Goal: Task Accomplishment & Management: Use online tool/utility

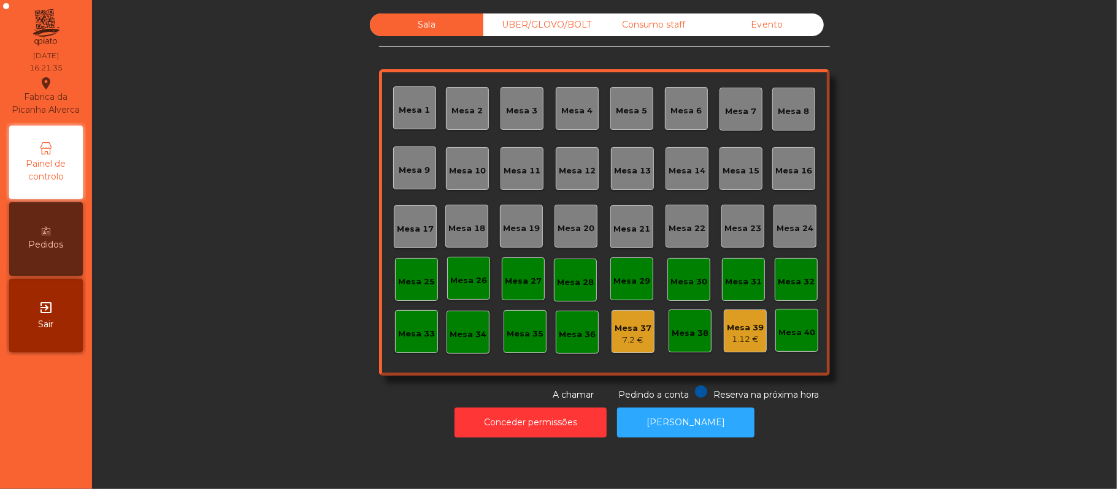
click at [560, 26] on div "UBER/GLOVO/BOLT" at bounding box center [539, 24] width 113 height 23
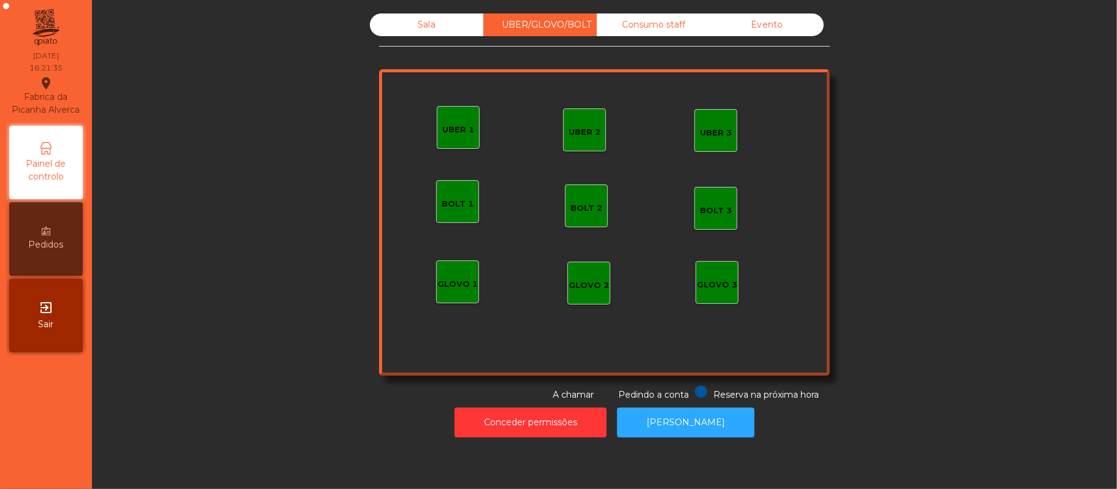
click at [670, 27] on div "Consumo staff" at bounding box center [653, 24] width 113 height 23
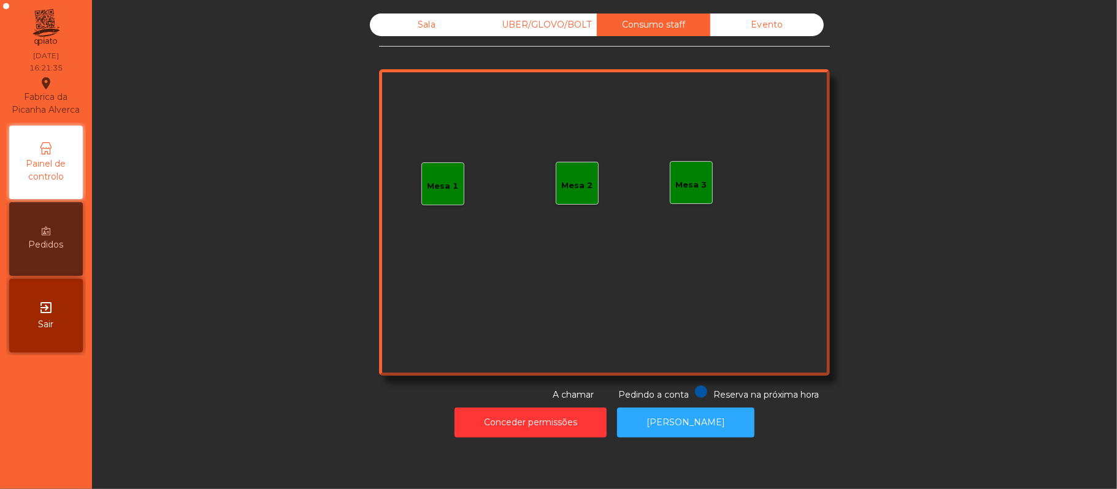
click at [798, 36] on div "Evento" at bounding box center [766, 24] width 113 height 23
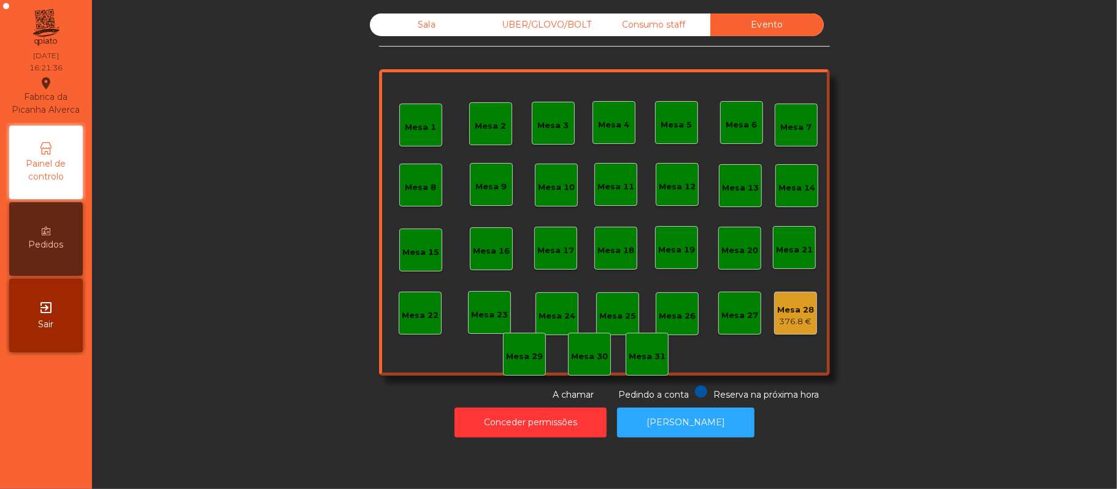
click at [427, 25] on div "Sala" at bounding box center [426, 24] width 113 height 23
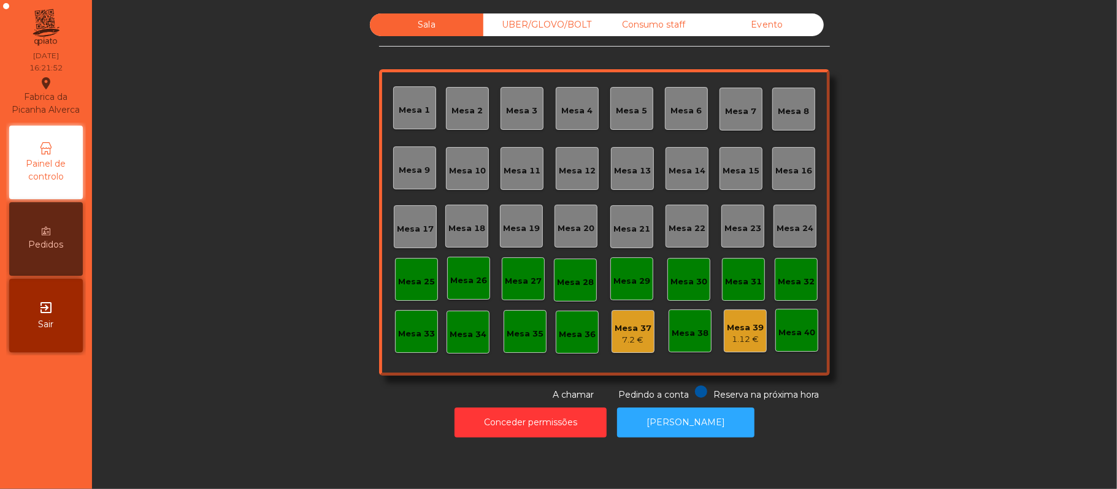
click at [668, 33] on div "Consumo staff" at bounding box center [653, 24] width 113 height 23
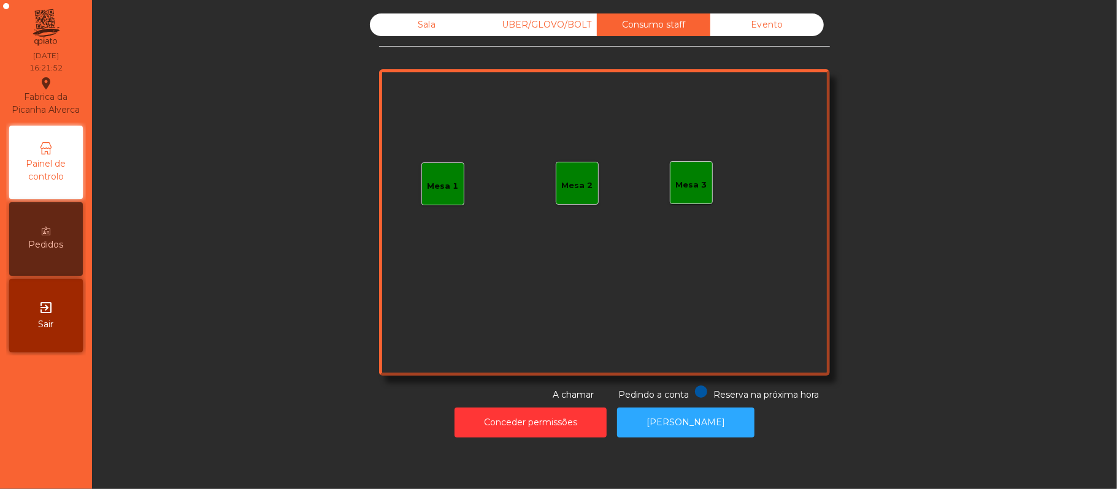
click at [445, 195] on div "Mesa 1" at bounding box center [442, 184] width 43 height 43
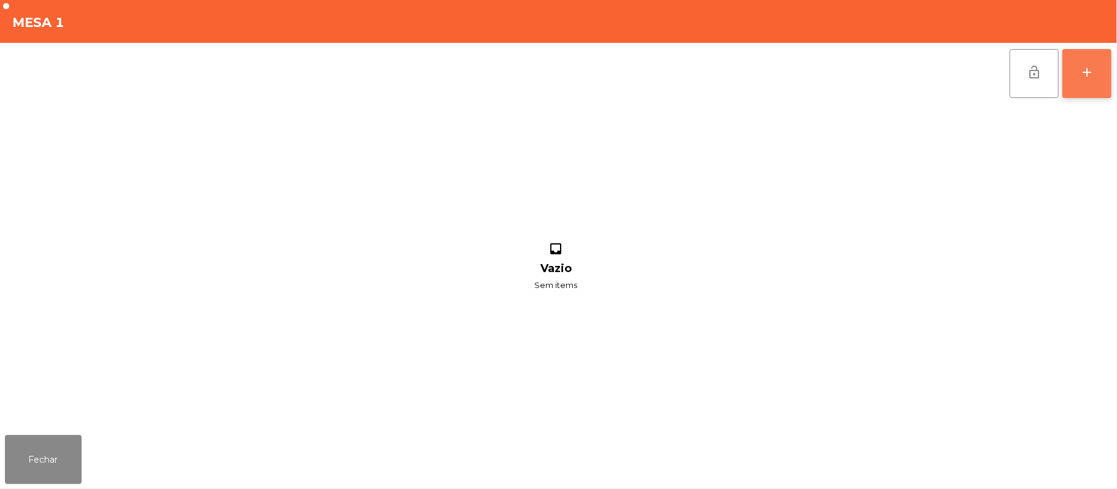
click at [1085, 78] on div "add" at bounding box center [1086, 72] width 15 height 15
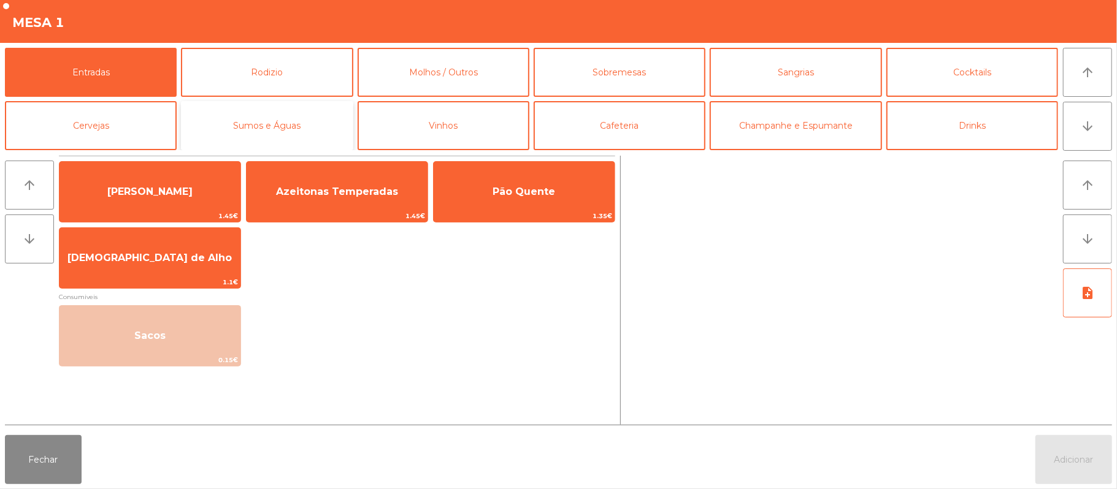
click at [310, 137] on button "Sumos e Águas" at bounding box center [267, 125] width 172 height 49
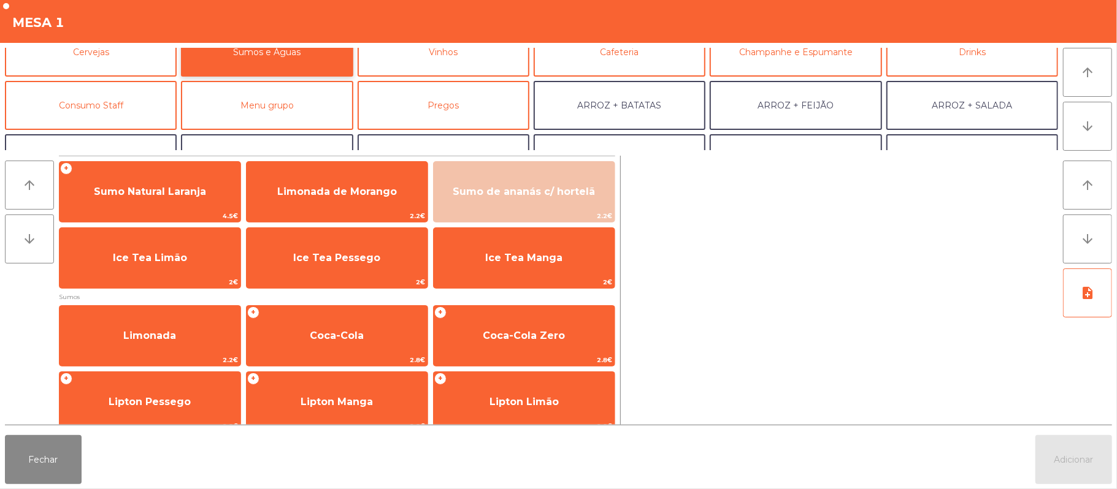
scroll to position [76, 0]
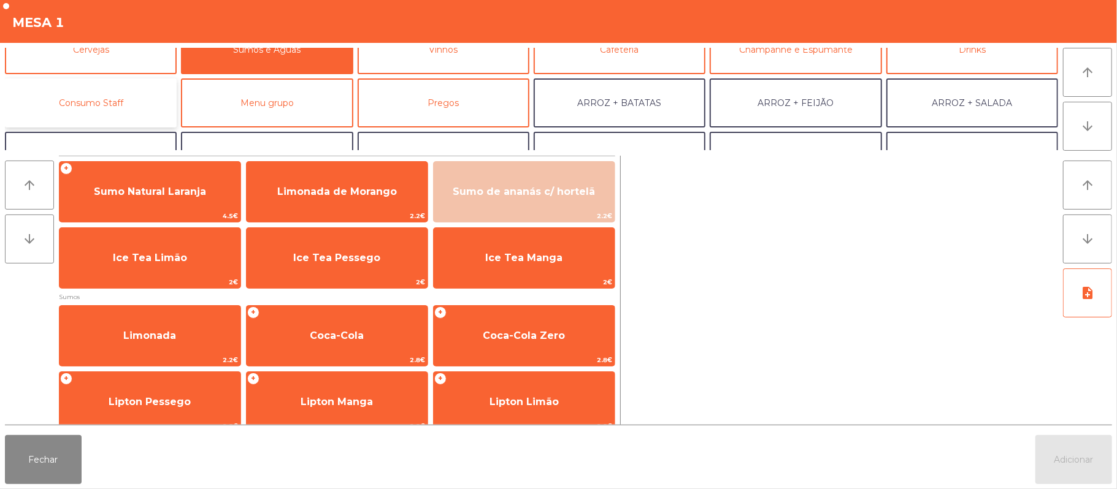
click at [147, 116] on button "Consumo Staff" at bounding box center [91, 102] width 172 height 49
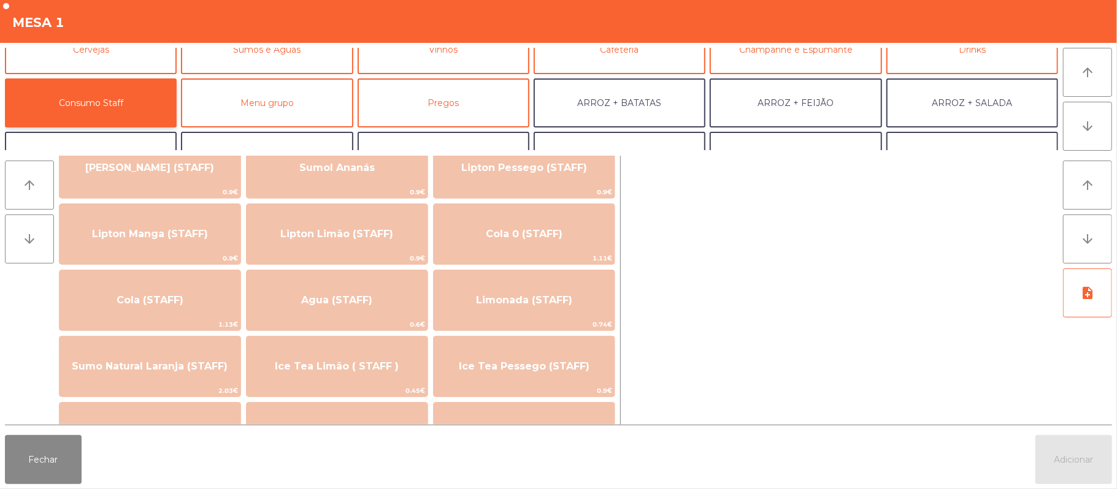
scroll to position [185, 0]
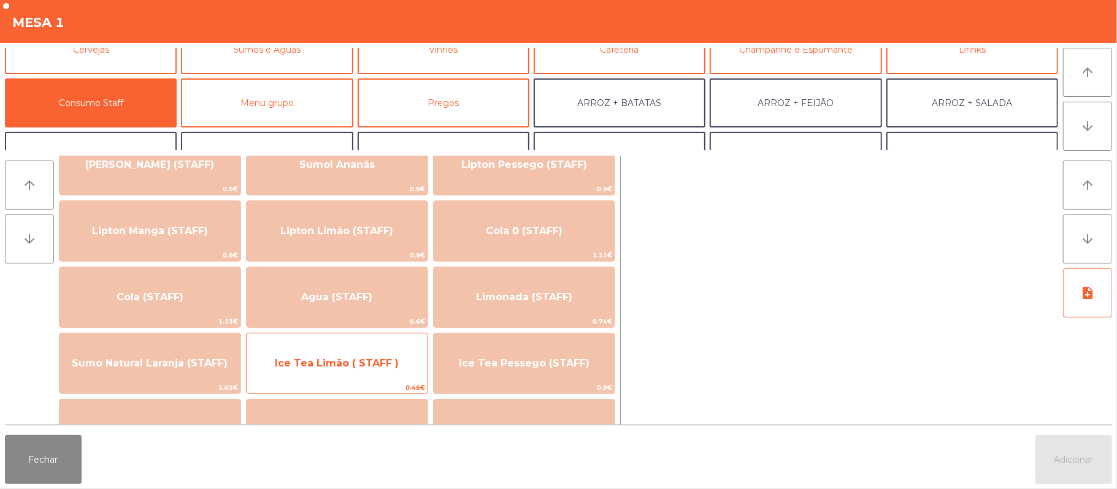
click at [391, 385] on span "0.45€" at bounding box center [337, 388] width 181 height 12
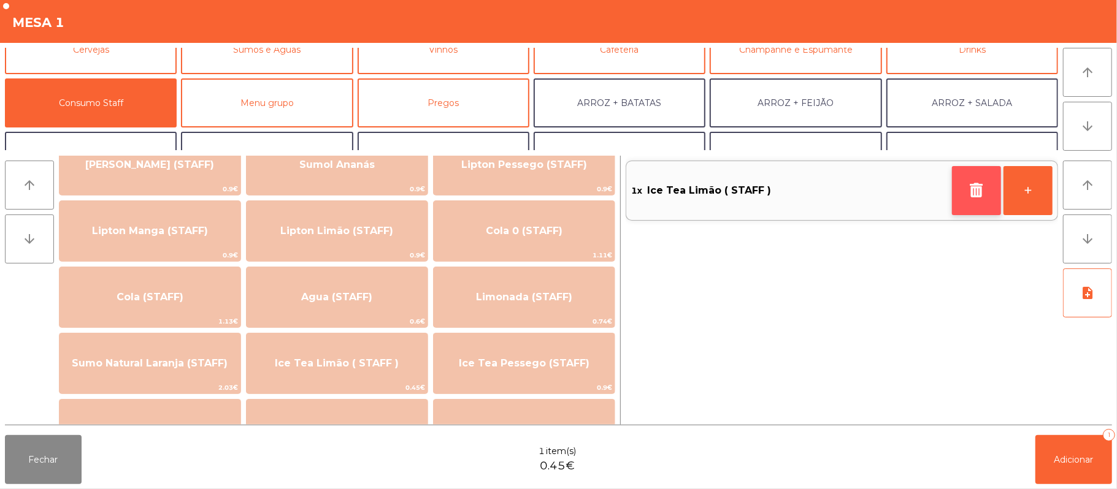
click at [965, 195] on button "button" at bounding box center [976, 190] width 49 height 49
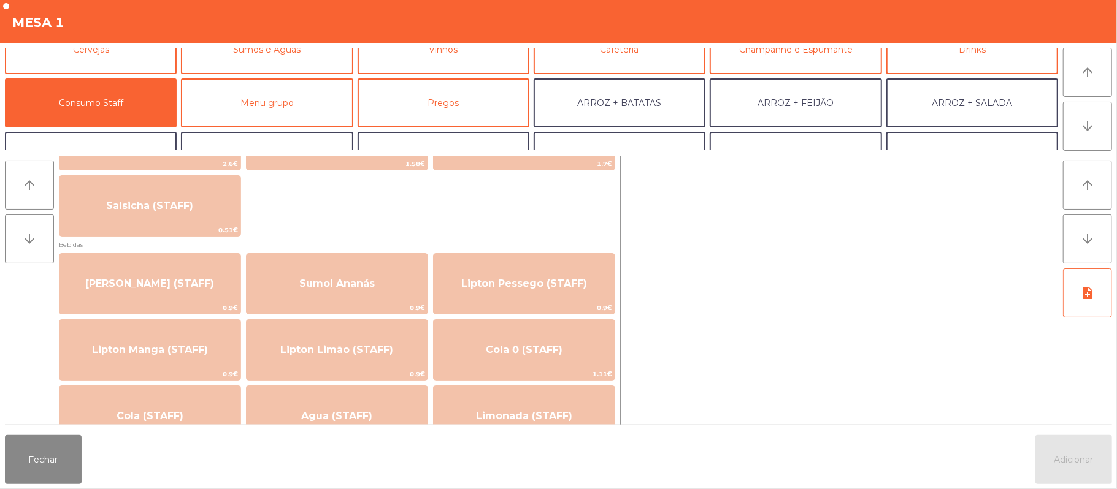
scroll to position [74, 0]
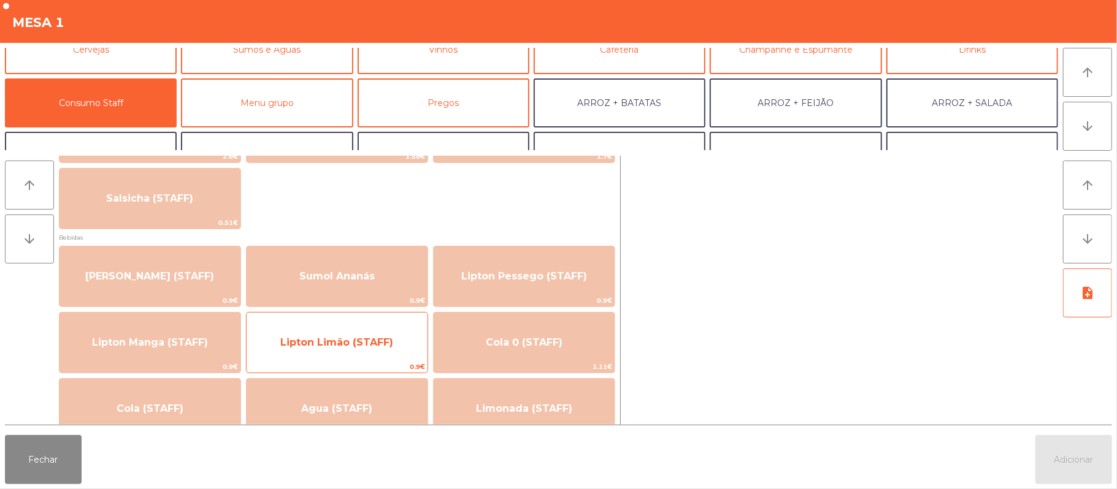
click at [400, 353] on span "Lipton Limão (STAFF)" at bounding box center [337, 342] width 181 height 33
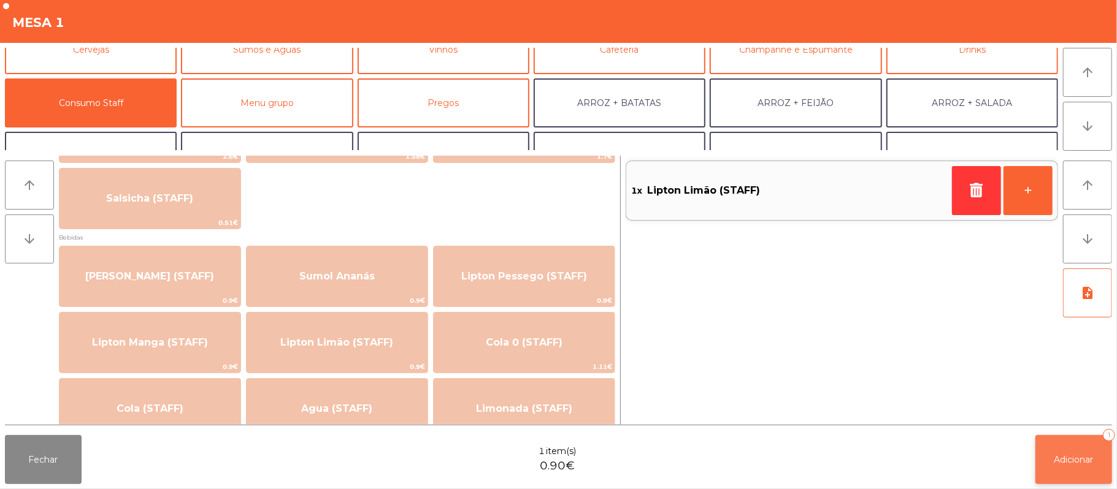
click at [1082, 475] on button "Adicionar 1" at bounding box center [1073, 459] width 77 height 49
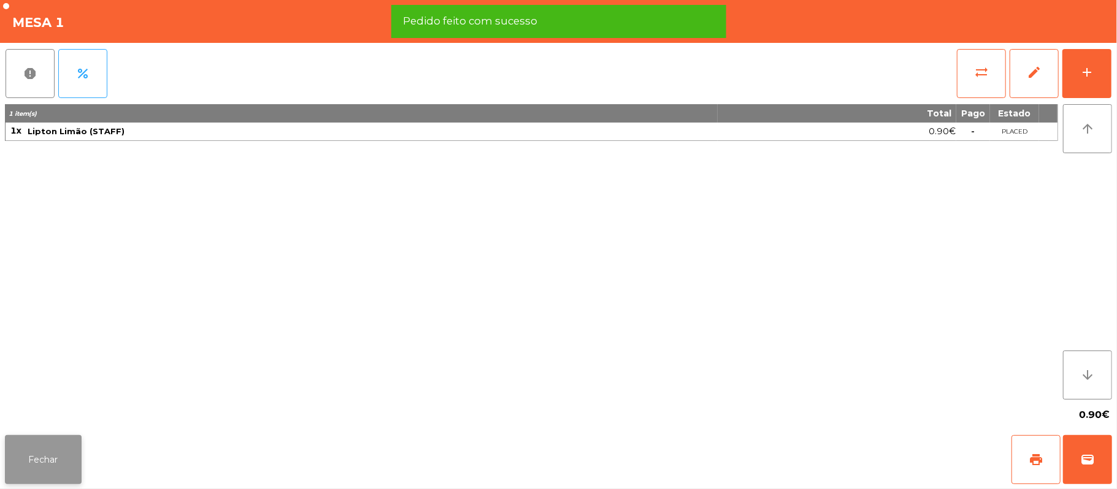
click at [78, 472] on button "Fechar" at bounding box center [43, 459] width 77 height 49
